Goal: Task Accomplishment & Management: Manage account settings

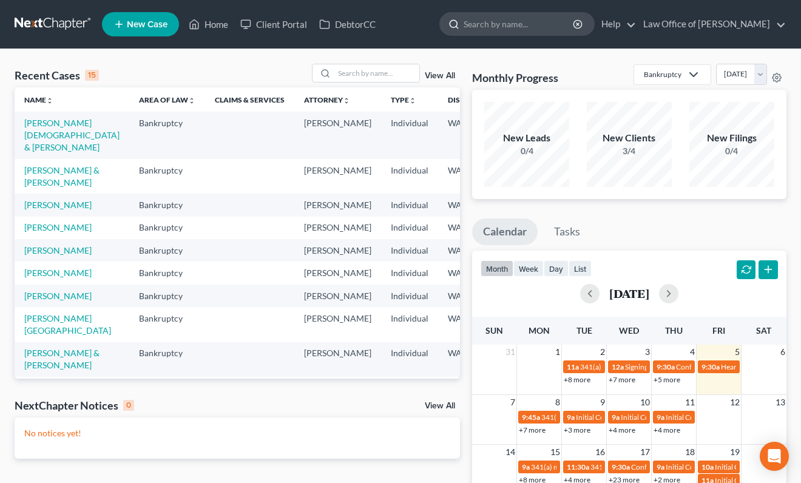
click at [512, 21] on input "search" at bounding box center [518, 24] width 111 height 22
type input "[PERSON_NAME]"
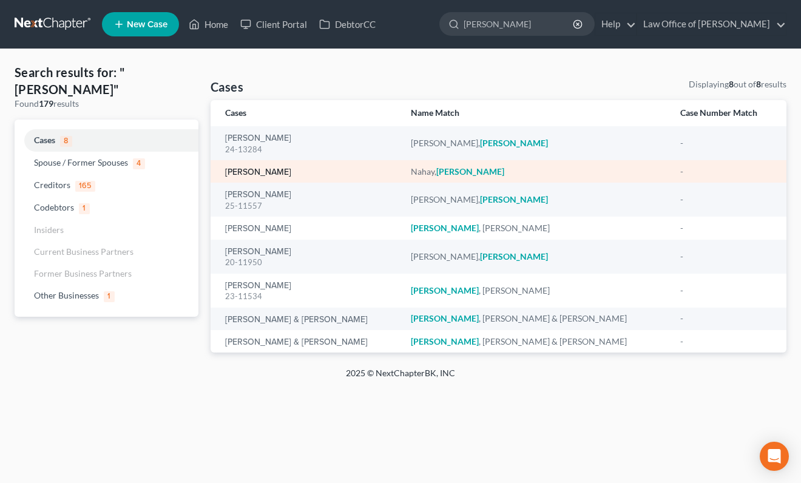
click at [258, 172] on link "[PERSON_NAME]" at bounding box center [258, 172] width 66 height 8
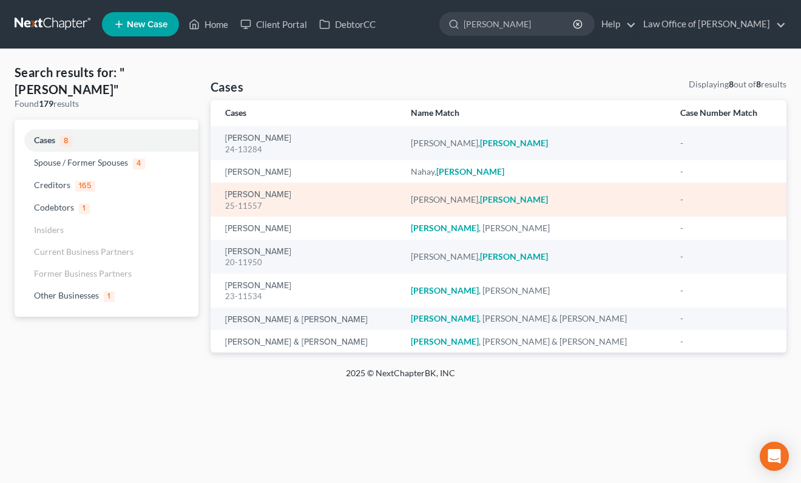
select select "6"
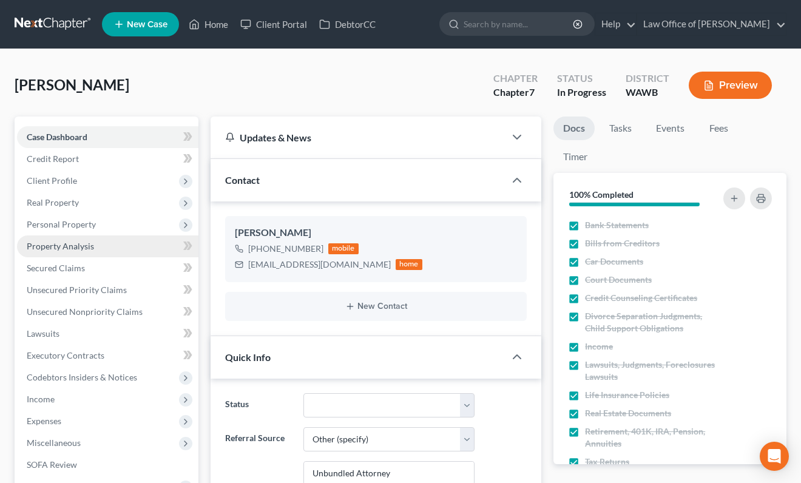
click at [100, 249] on link "Property Analysis" at bounding box center [107, 246] width 181 height 22
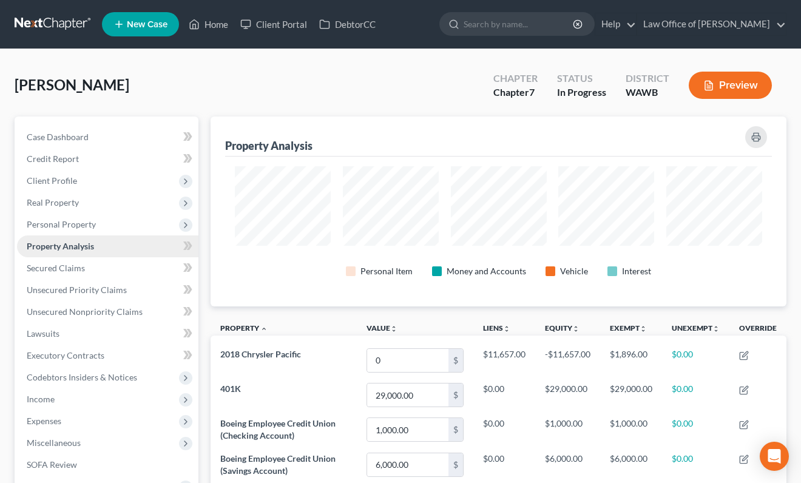
scroll to position [190, 576]
click at [123, 136] on link "Case Dashboard" at bounding box center [107, 137] width 181 height 22
select select "6"
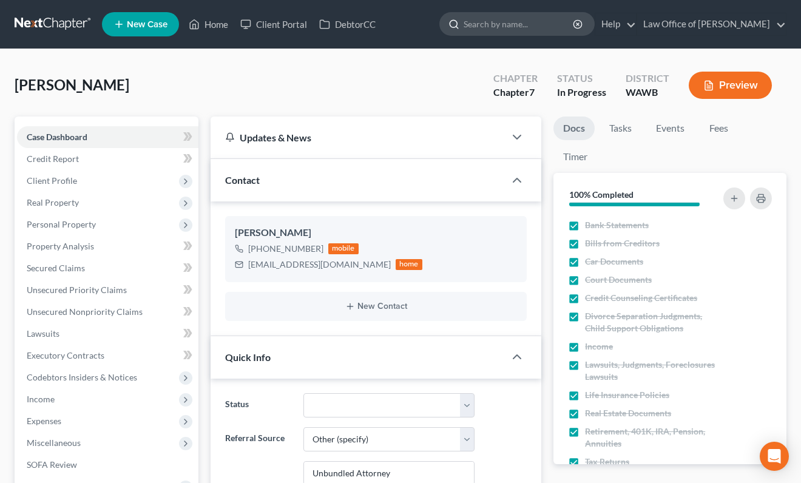
click at [539, 25] on input "search" at bounding box center [518, 24] width 111 height 22
type input "[PERSON_NAME]"
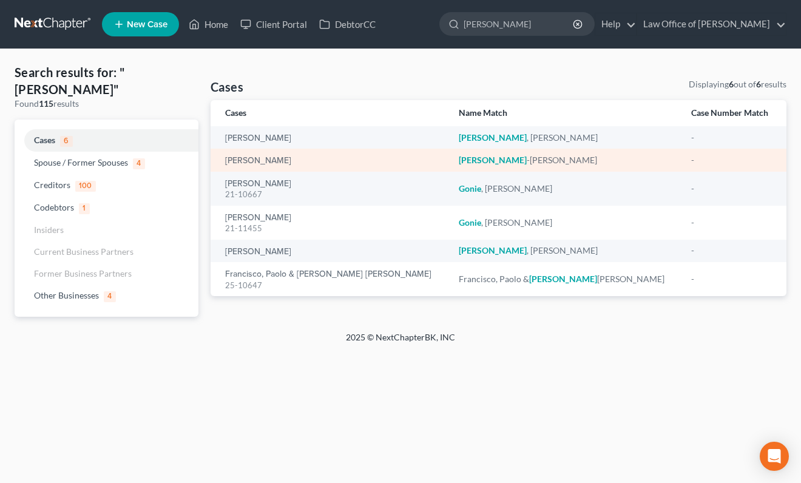
click at [262, 168] on td "[PERSON_NAME]" at bounding box center [329, 160] width 238 height 22
click at [262, 163] on link "[PERSON_NAME]" at bounding box center [258, 160] width 66 height 8
select select "6"
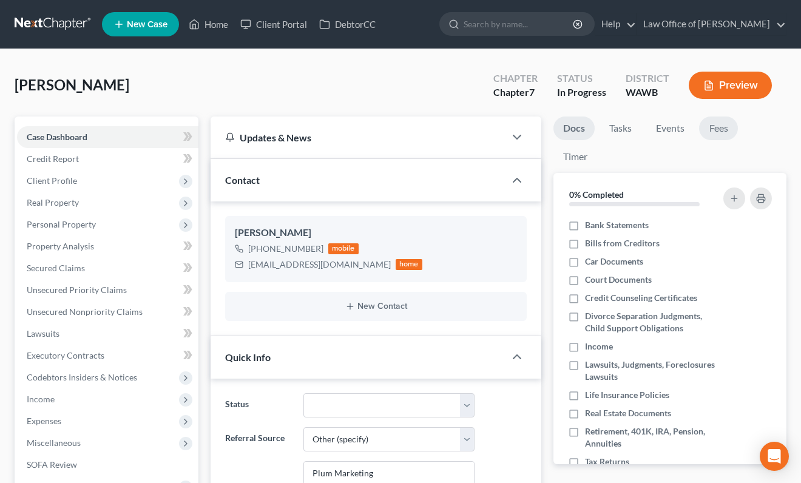
click at [727, 125] on link "Fees" at bounding box center [718, 128] width 39 height 24
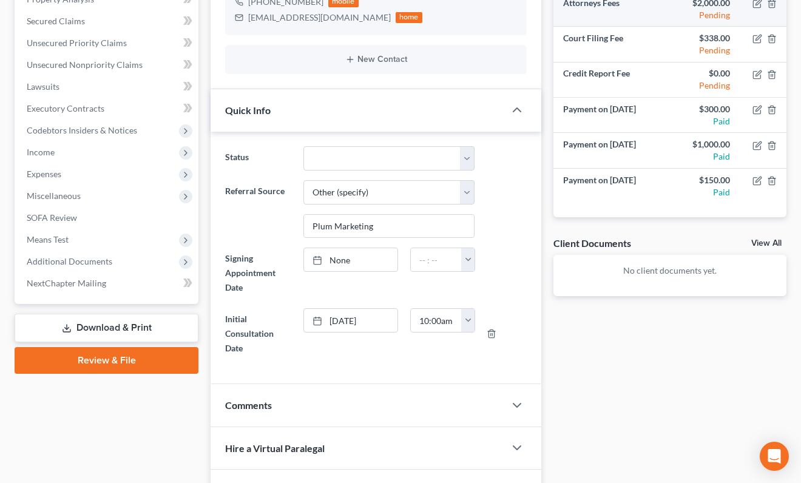
scroll to position [195, 0]
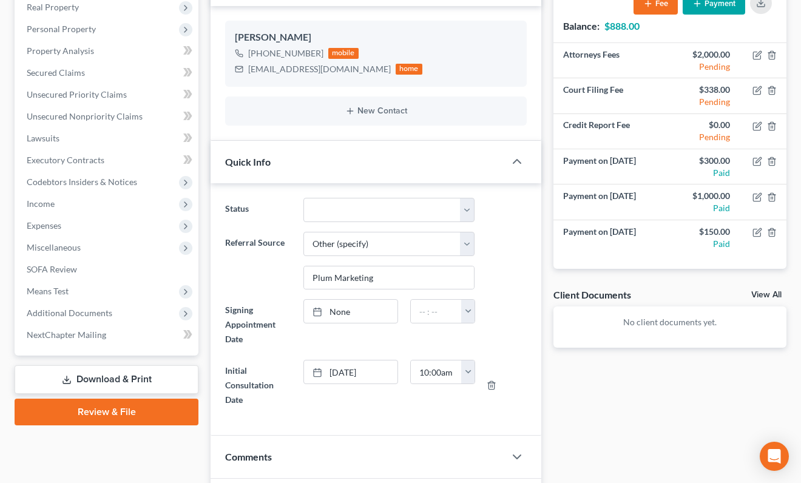
click at [710, 13] on button "Payment" at bounding box center [713, 3] width 62 height 22
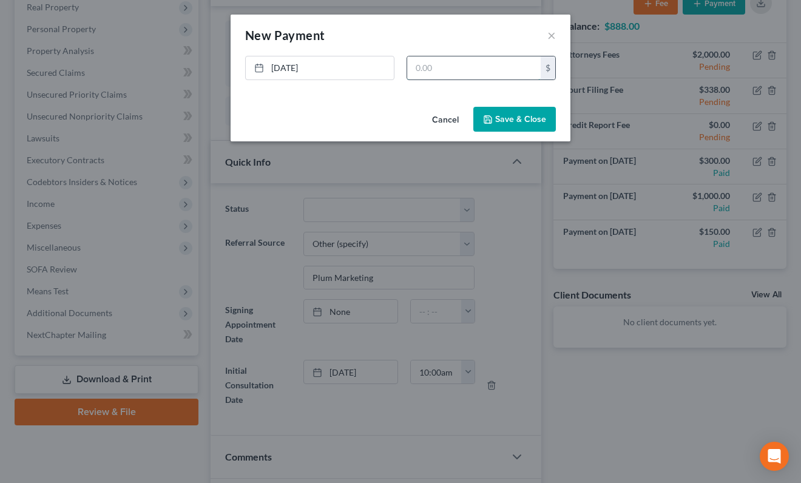
click at [459, 73] on input "text" at bounding box center [473, 67] width 133 height 23
type input "150"
click at [520, 126] on button "Save & Close" at bounding box center [514, 119] width 82 height 25
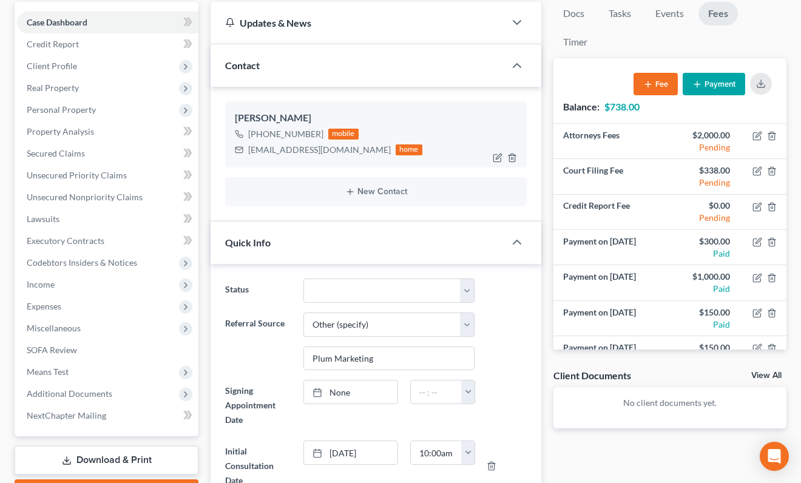
scroll to position [0, 0]
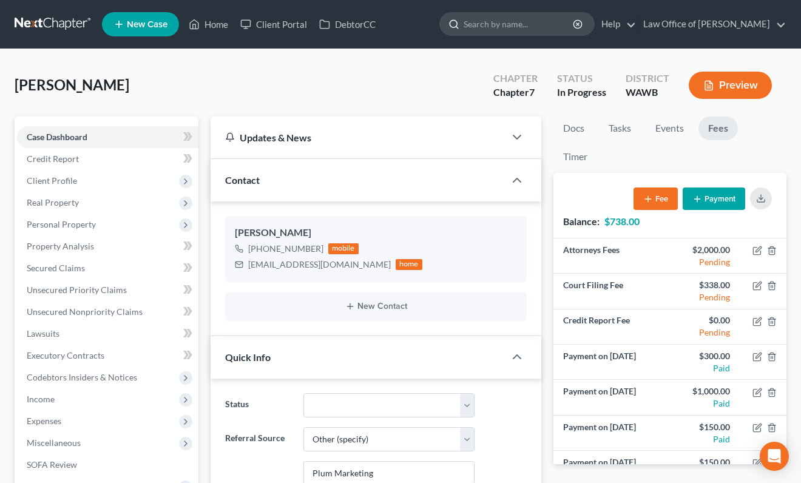
click at [509, 32] on input "search" at bounding box center [518, 24] width 111 height 22
type input "[PERSON_NAME]"
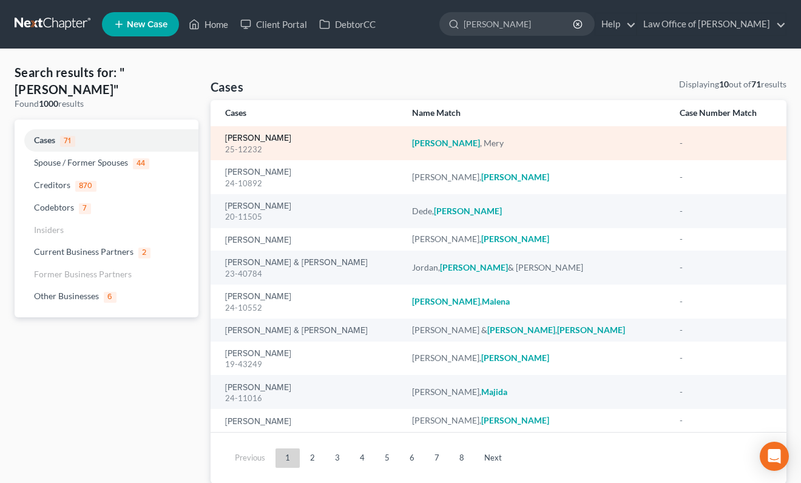
click at [256, 142] on link "[PERSON_NAME]" at bounding box center [258, 138] width 66 height 8
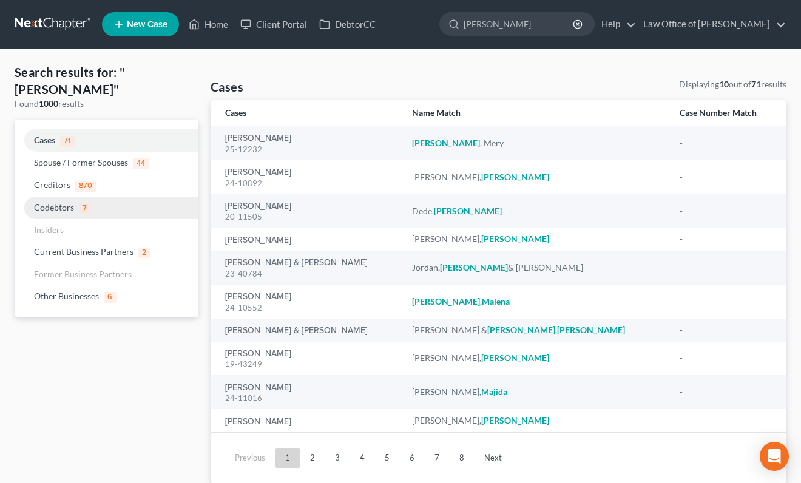
select select "6"
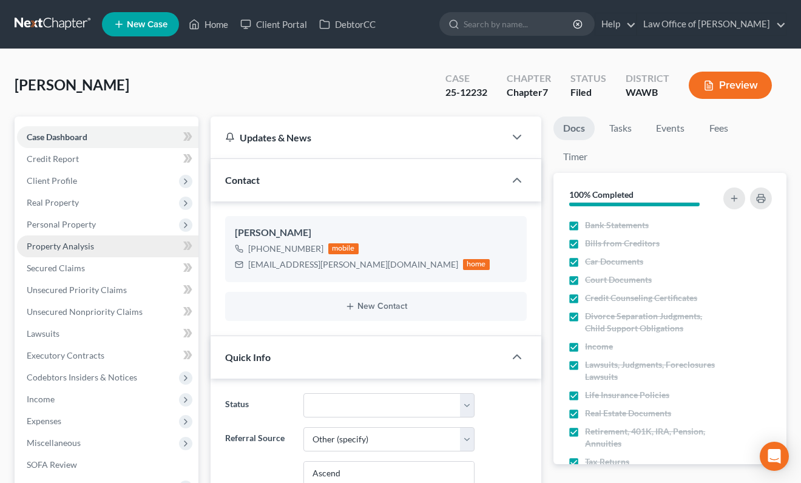
click at [90, 254] on link "Property Analysis" at bounding box center [107, 246] width 181 height 22
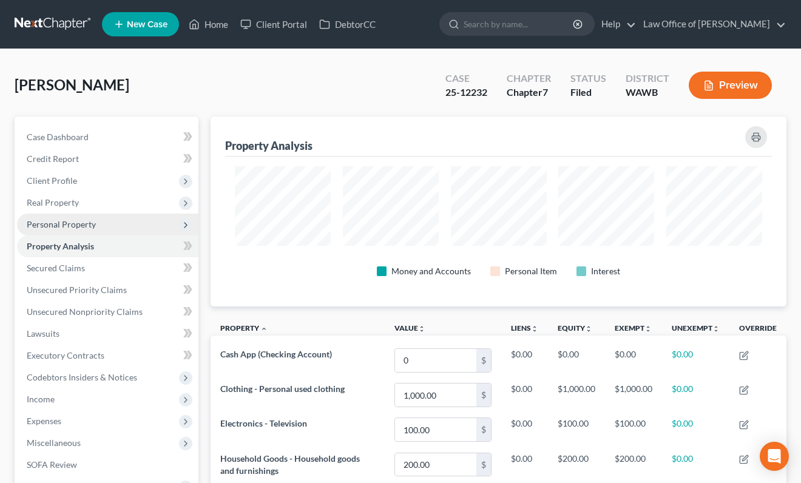
scroll to position [190, 576]
click at [90, 221] on span "Personal Property" at bounding box center [61, 224] width 69 height 10
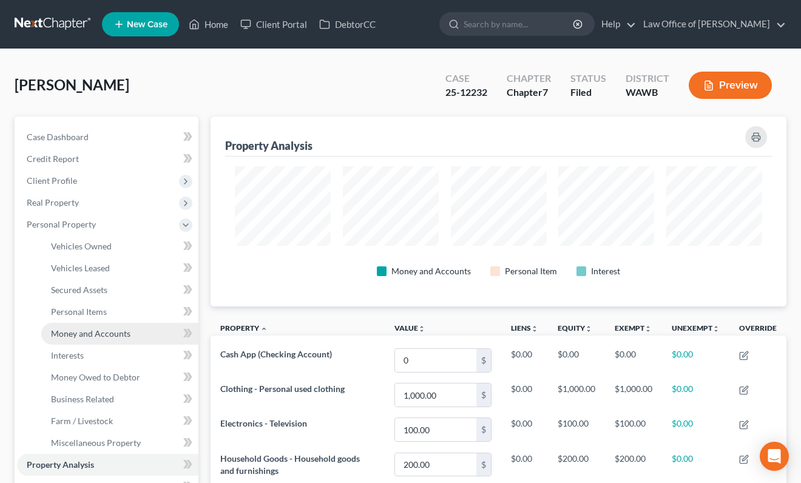
click at [102, 339] on link "Money and Accounts" at bounding box center [119, 334] width 157 height 22
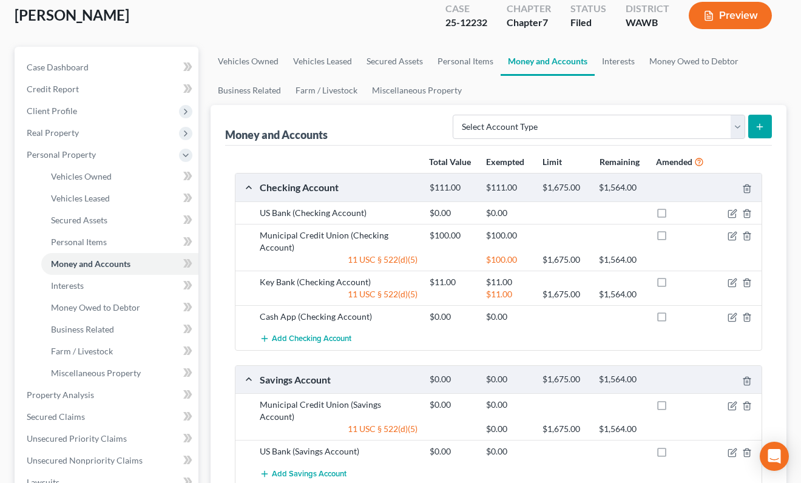
scroll to position [102, 0]
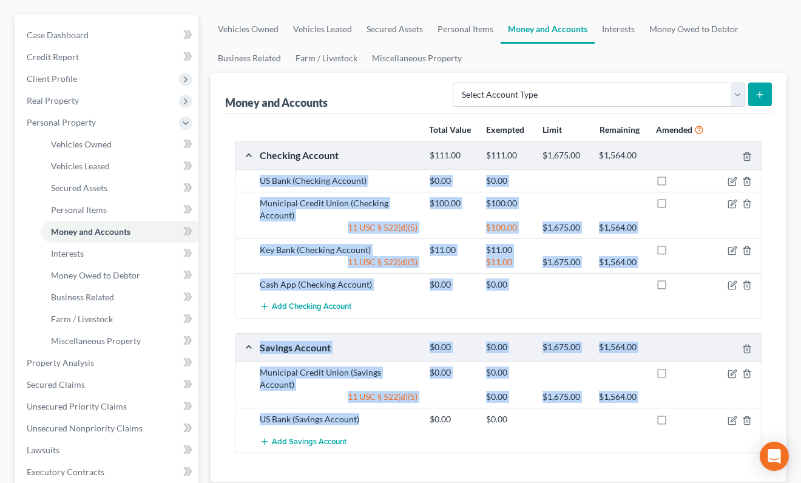
drag, startPoint x: 366, startPoint y: 410, endPoint x: 255, endPoint y: 185, distance: 250.9
click at [255, 185] on div "Checking Account $111.00 $111.00 $1,675.00 $1,564.00 US Bank (Checking Account)…" at bounding box center [498, 297] width 527 height 312
copy div "US Bank (Checking Account) $0.00 $0.00 Municipal Credit Union (Checking Account…"
